Goal: Task Accomplishment & Management: Manage account settings

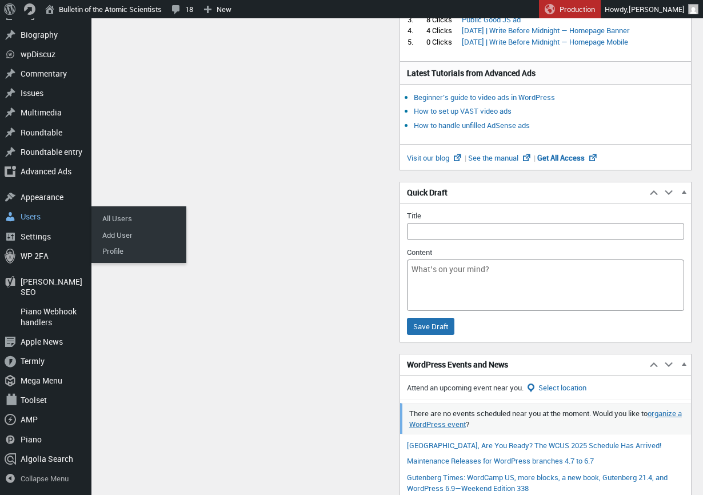
scroll to position [290, 0]
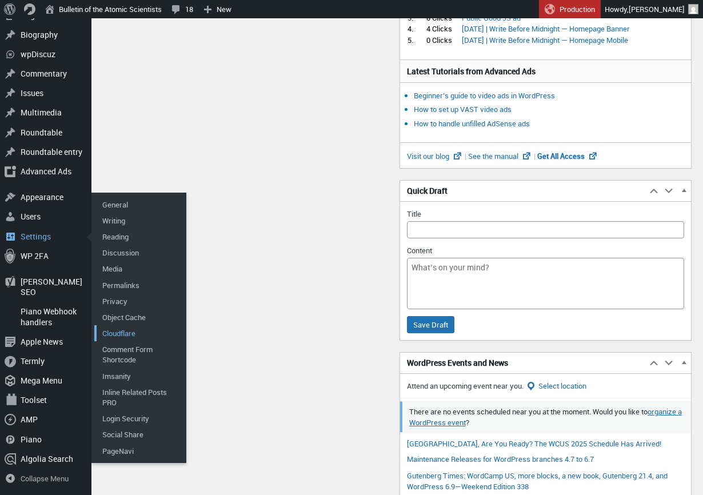
click at [114, 341] on link "Cloudflare" at bounding box center [139, 333] width 91 height 16
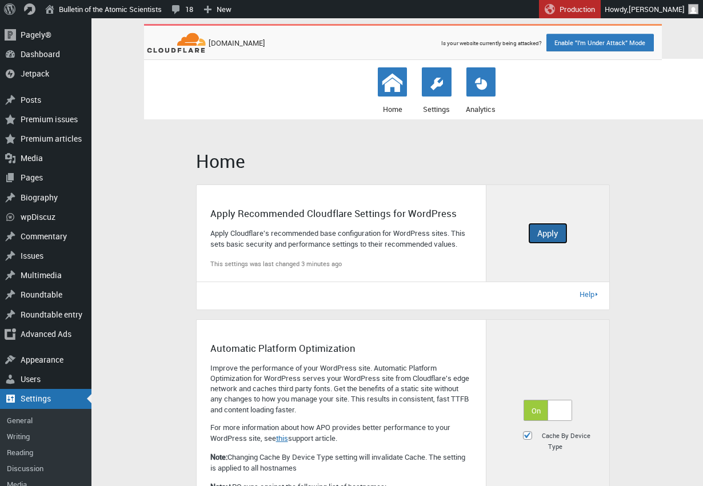
click at [551, 244] on button "Apply" at bounding box center [548, 233] width 38 height 21
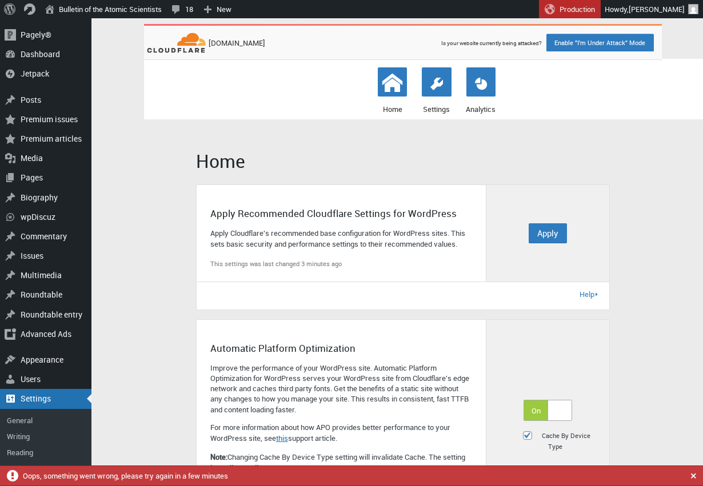
click at [610, 474] on span at bounding box center [351, 475] width 703 height 19
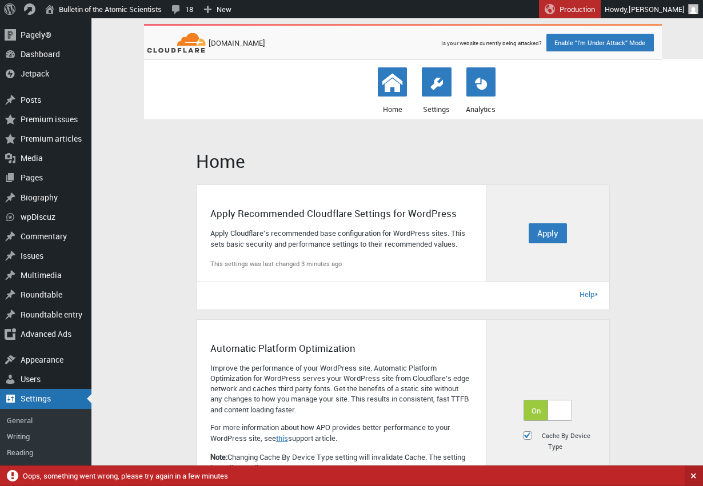
click at [687, 479] on span at bounding box center [694, 475] width 19 height 19
